Goal: Task Accomplishment & Management: Manage account settings

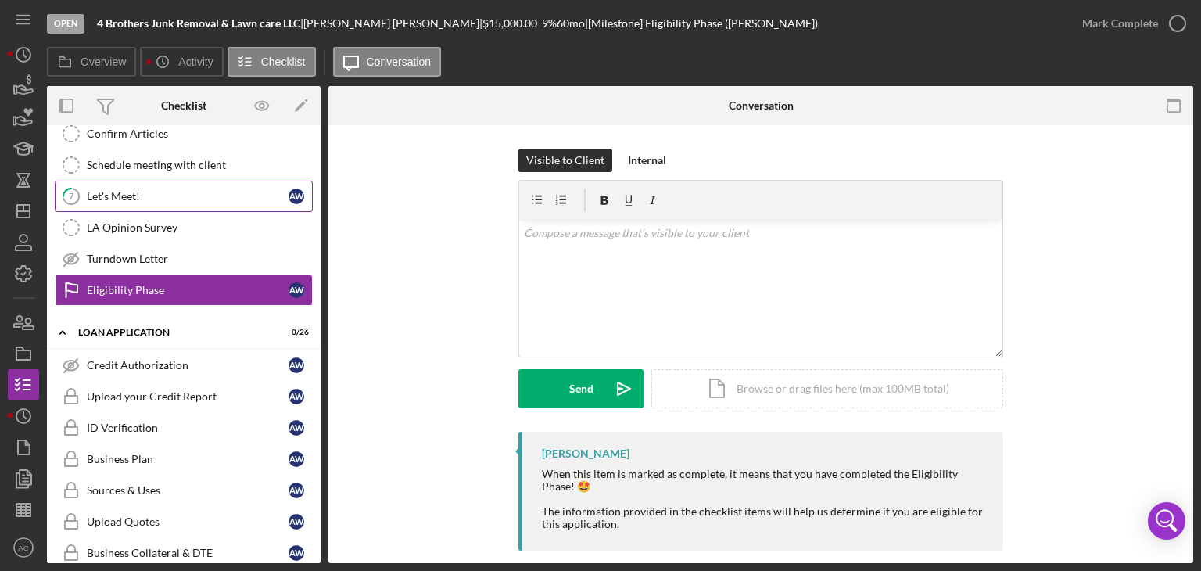
click at [170, 190] on div "Let's Meet!" at bounding box center [188, 196] width 202 height 13
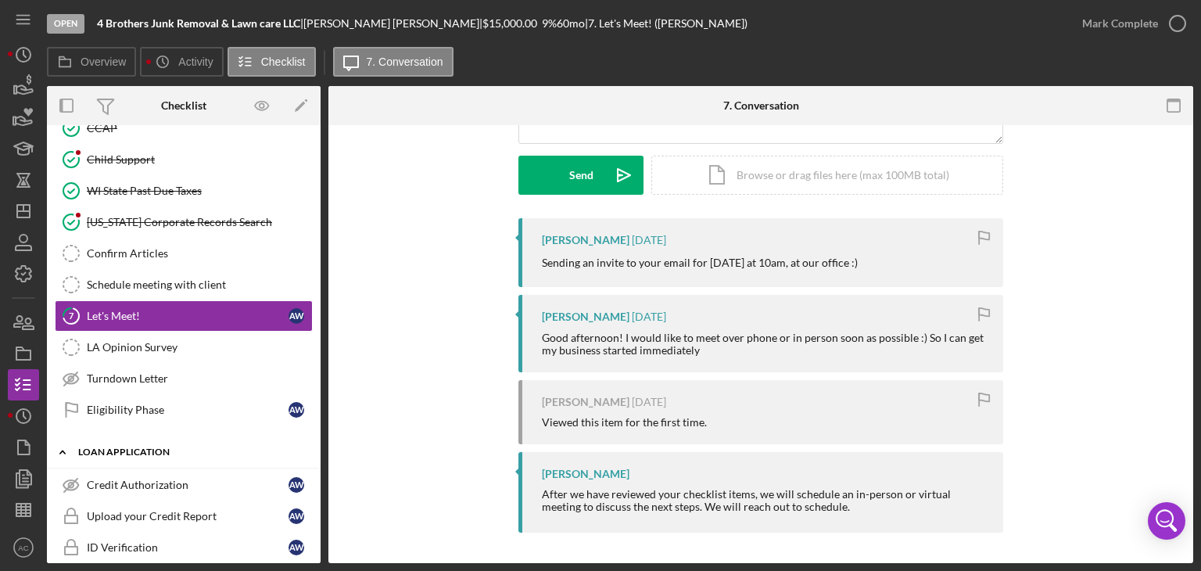
scroll to position [234, 0]
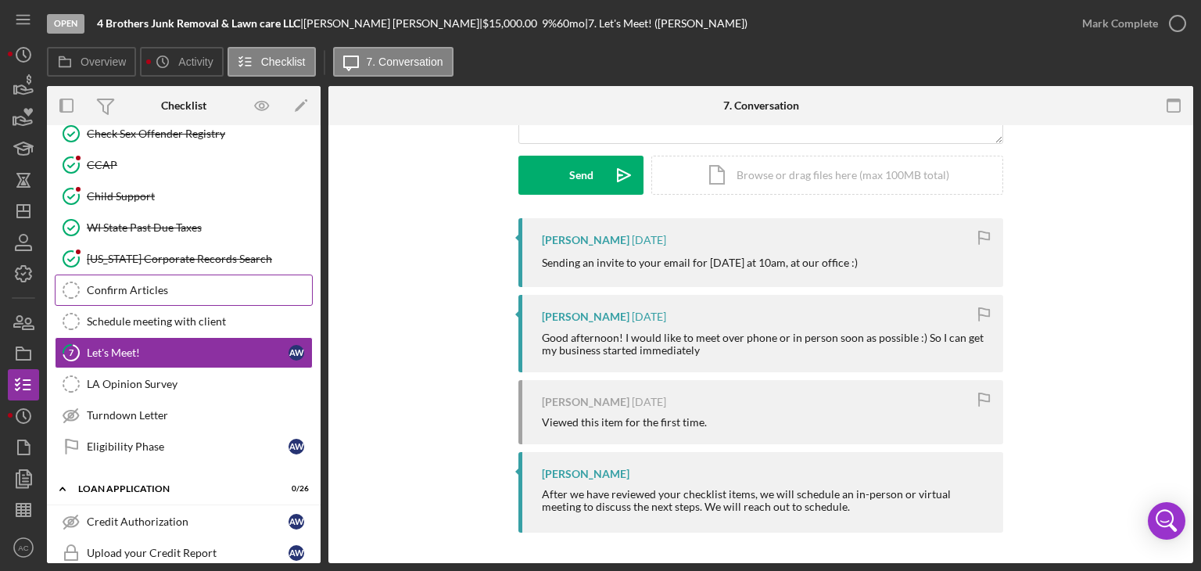
click at [191, 284] on div "Confirm Articles" at bounding box center [199, 290] width 225 height 13
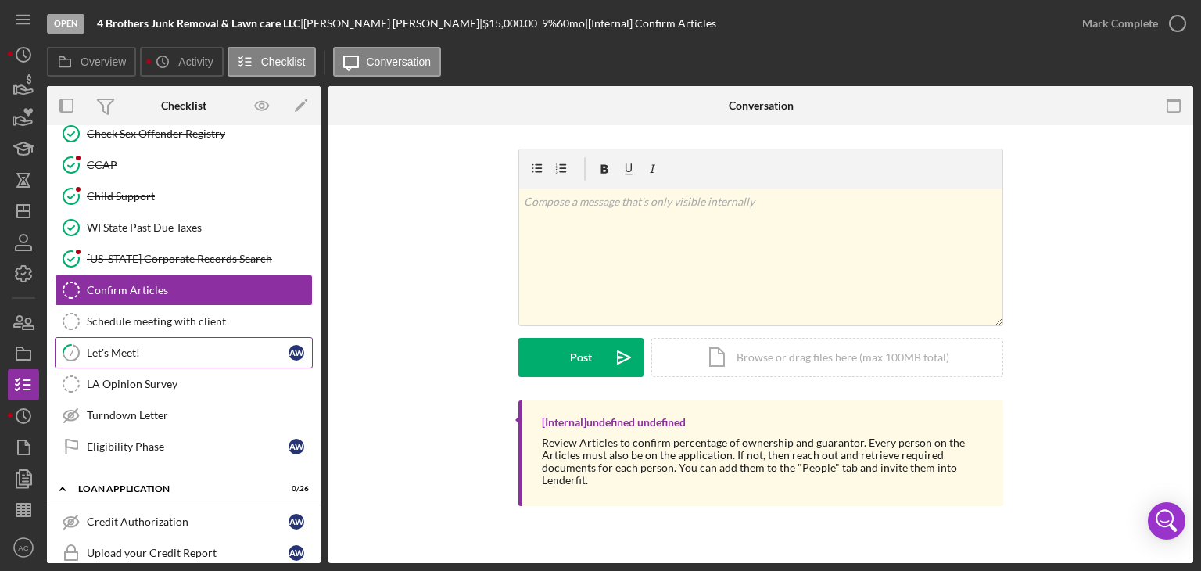
click at [231, 337] on link "7 Let's Meet! A W" at bounding box center [184, 352] width 258 height 31
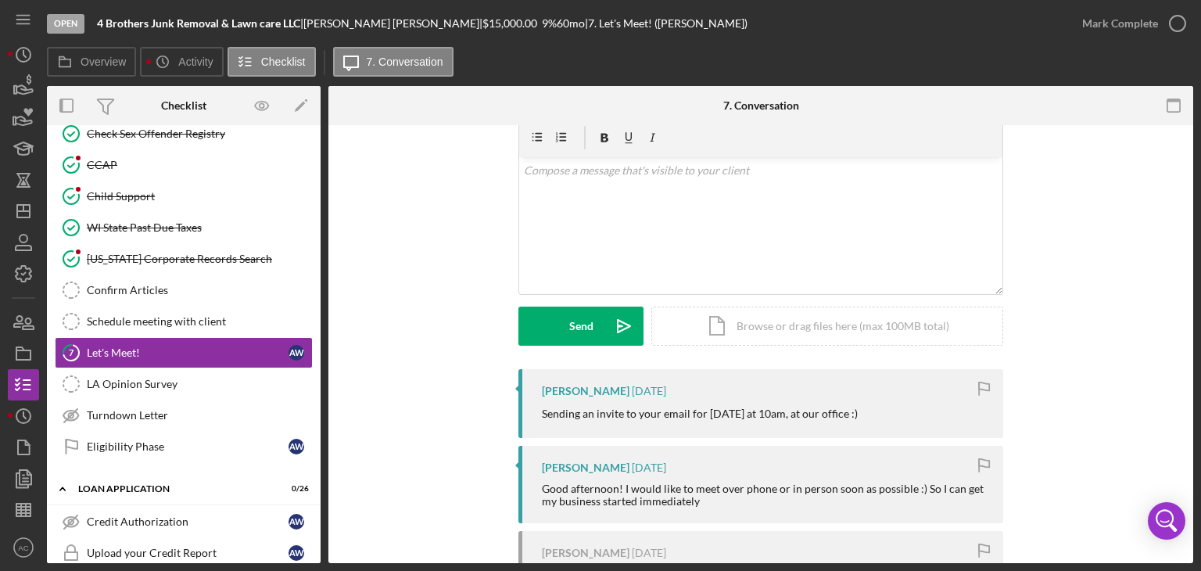
scroll to position [213, 0]
